Goal: Check status: Check status

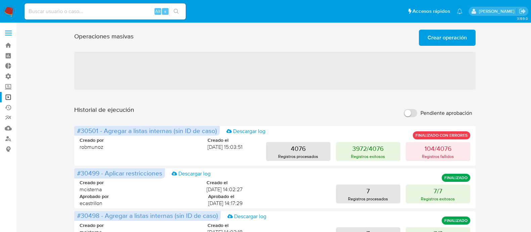
click at [223, 76] on span "‌" at bounding box center [274, 71] width 401 height 38
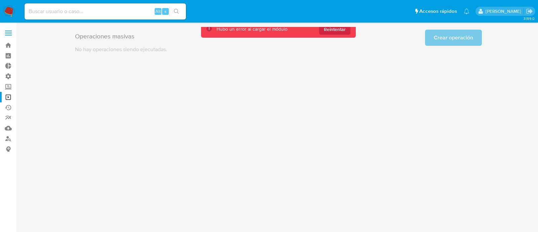
click at [55, 13] on input at bounding box center [105, 11] width 161 height 9
paste input "22446434"
type input "22446434"
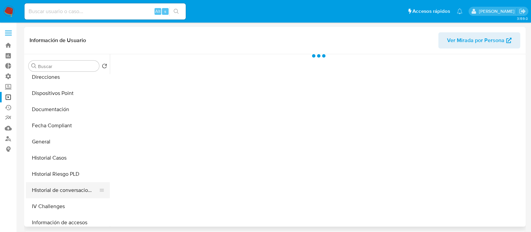
scroll to position [210, 0]
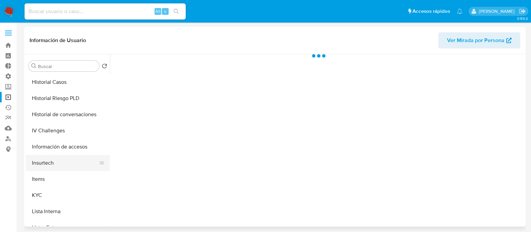
select select "10"
click at [57, 195] on button "KYC" at bounding box center [65, 195] width 79 height 16
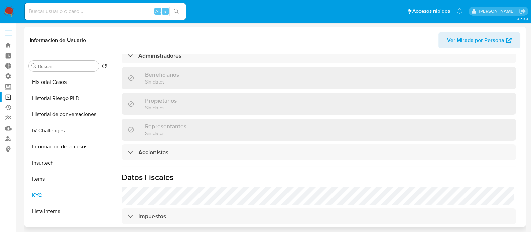
scroll to position [299, 0]
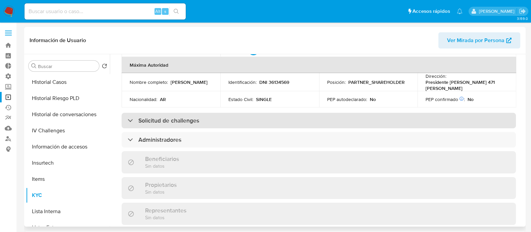
click at [198, 117] on h3 "Solicitud de challenges" at bounding box center [168, 120] width 61 height 7
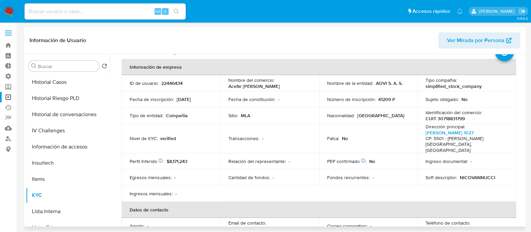
scroll to position [0, 0]
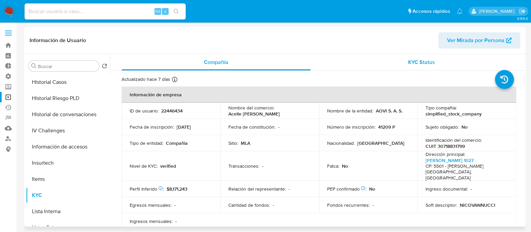
click at [422, 61] on span "KYC Status" at bounding box center [421, 62] width 27 height 8
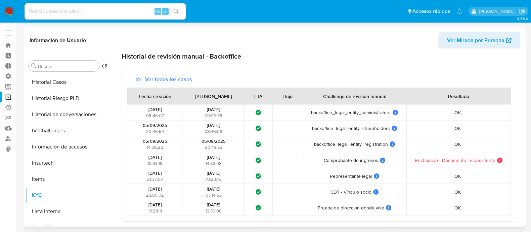
scroll to position [42, 0]
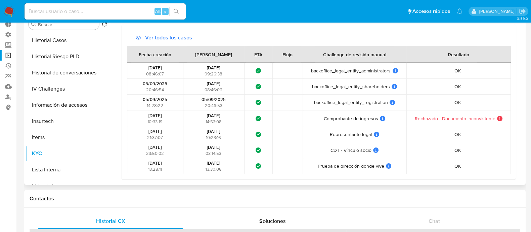
drag, startPoint x: 144, startPoint y: 119, endPoint x: 482, endPoint y: 123, distance: 337.8
click at [482, 123] on tr "[DATE] 10:33:19 [DATE] 14:53:08 ¿Qué significa este estado? El tiempo de atenci…" at bounding box center [319, 118] width 384 height 16
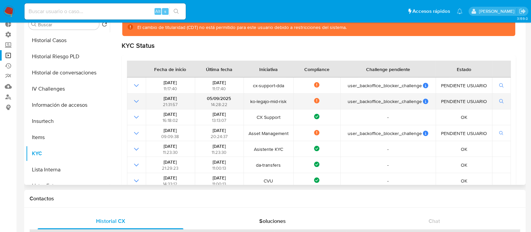
click at [137, 102] on icon "Mostrar operación" at bounding box center [136, 101] width 8 height 8
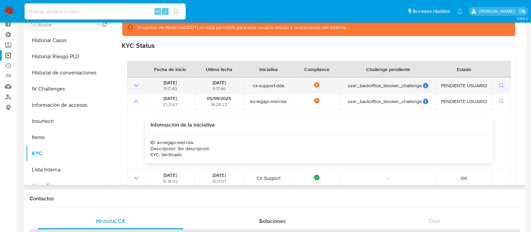
click at [135, 81] on icon "Mostrar operación" at bounding box center [136, 85] width 8 height 8
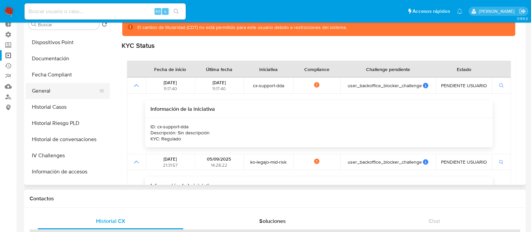
scroll to position [126, 0]
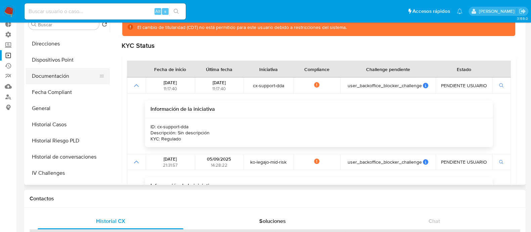
click at [73, 80] on button "Documentación" at bounding box center [65, 76] width 79 height 16
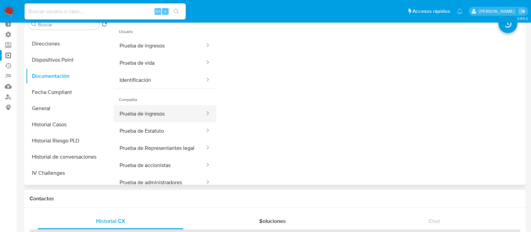
scroll to position [0, 0]
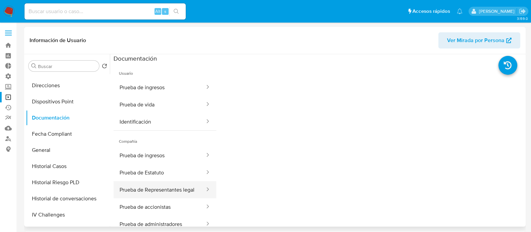
click at [153, 193] on button "Prueba de Representantes legal" at bounding box center [160, 189] width 92 height 17
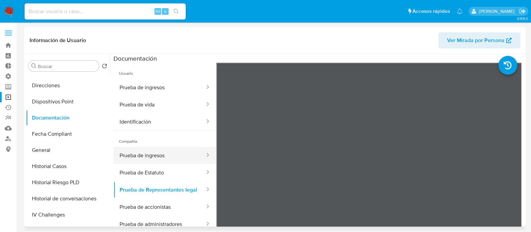
click at [151, 155] on button "Prueba de ingresos" at bounding box center [160, 155] width 92 height 17
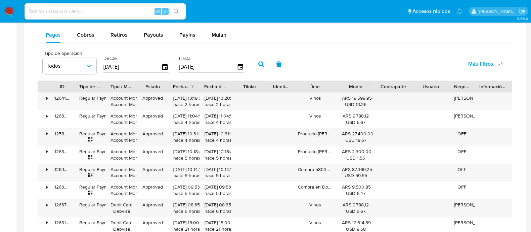
scroll to position [420, 0]
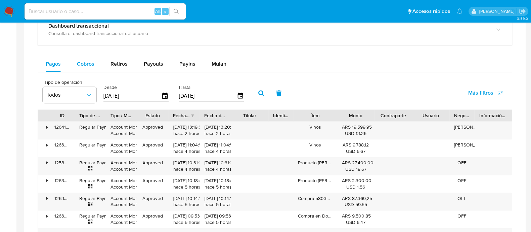
click at [91, 65] on span "Cobros" at bounding box center [85, 64] width 17 height 8
select select "10"
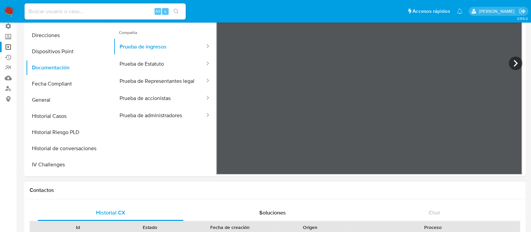
scroll to position [0, 0]
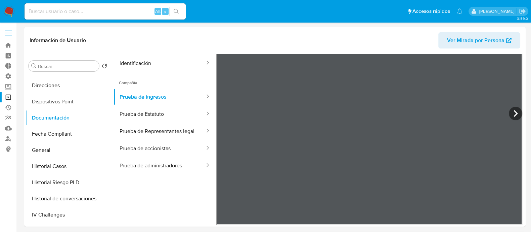
click at [61, 9] on input at bounding box center [105, 11] width 161 height 9
paste input "171418297"
type input "171418297"
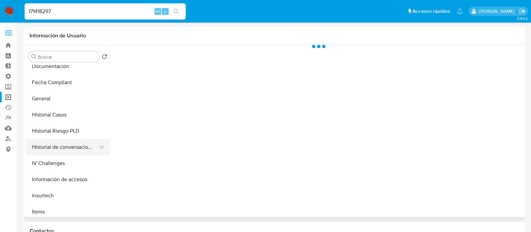
select select "10"
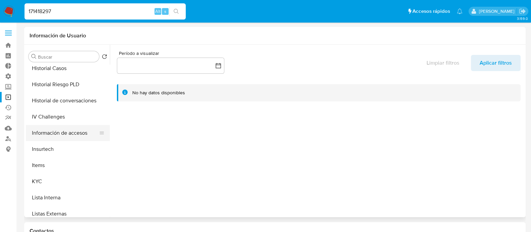
scroll to position [252, 0]
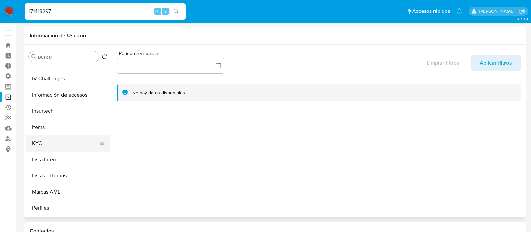
click at [64, 140] on button "KYC" at bounding box center [65, 143] width 79 height 16
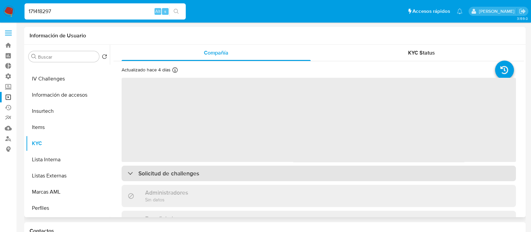
click at [243, 167] on div "Solicitud de challenges" at bounding box center [319, 172] width 395 height 15
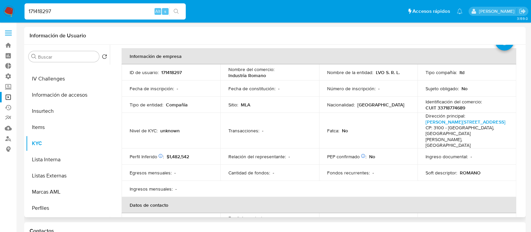
scroll to position [0, 0]
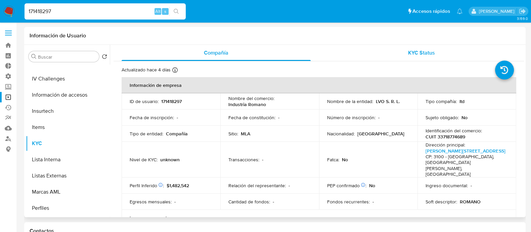
click at [420, 52] on span "KYC Status" at bounding box center [421, 53] width 27 height 8
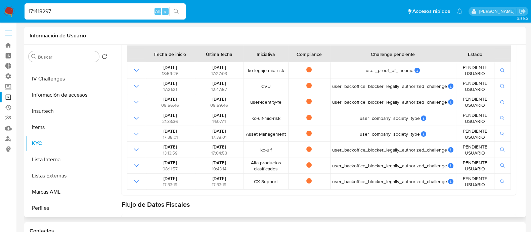
scroll to position [84, 0]
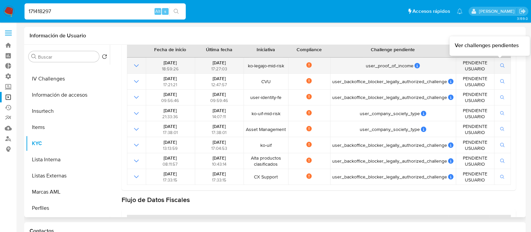
click at [501, 64] on icon "button" at bounding box center [503, 65] width 5 height 5
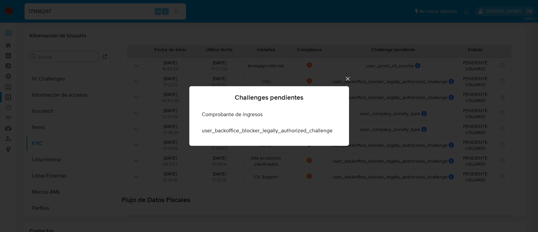
click at [344, 76] on icon "Cerrar" at bounding box center [347, 78] width 7 height 7
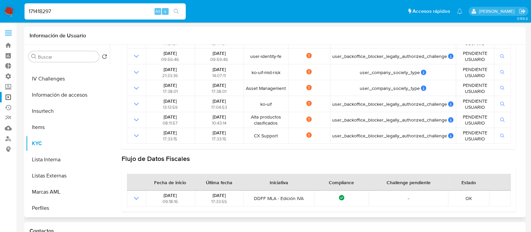
scroll to position [41, 0]
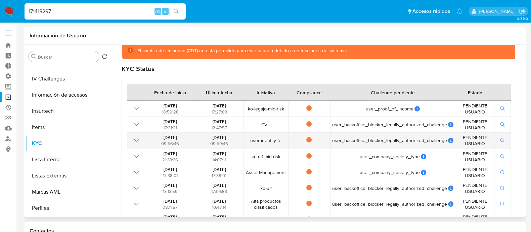
click at [138, 137] on icon "Mostrar operación" at bounding box center [136, 140] width 8 height 8
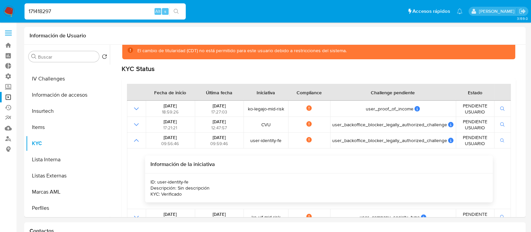
click at [73, 12] on input "171418297" at bounding box center [105, 11] width 161 height 9
paste input "58104983"
type input "58104983"
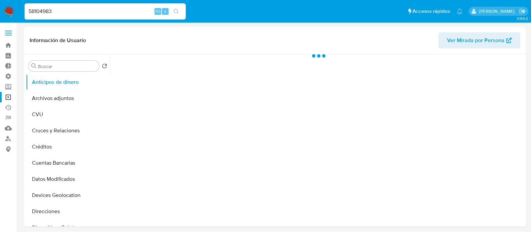
select select "10"
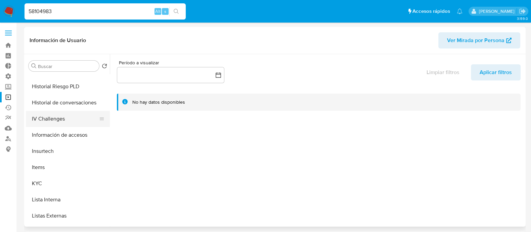
scroll to position [252, 0]
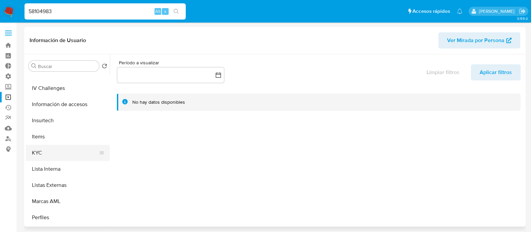
click at [54, 155] on button "KYC" at bounding box center [65, 153] width 79 height 16
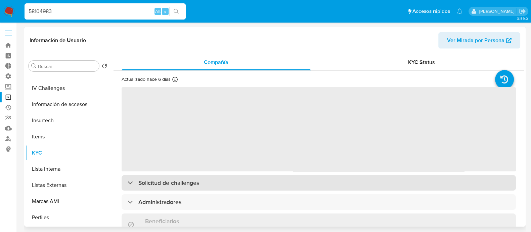
click at [242, 187] on div "Solicitud de challenges" at bounding box center [319, 182] width 395 height 15
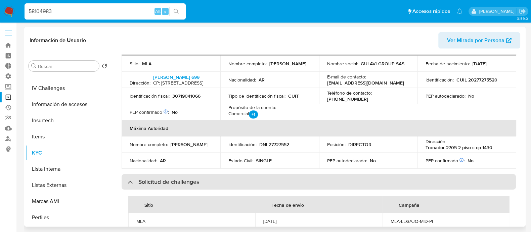
scroll to position [294, 0]
